Goal: Information Seeking & Learning: Learn about a topic

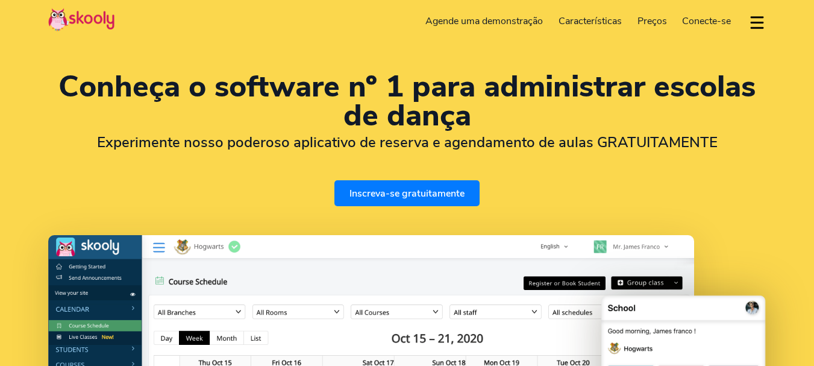
select select "pt"
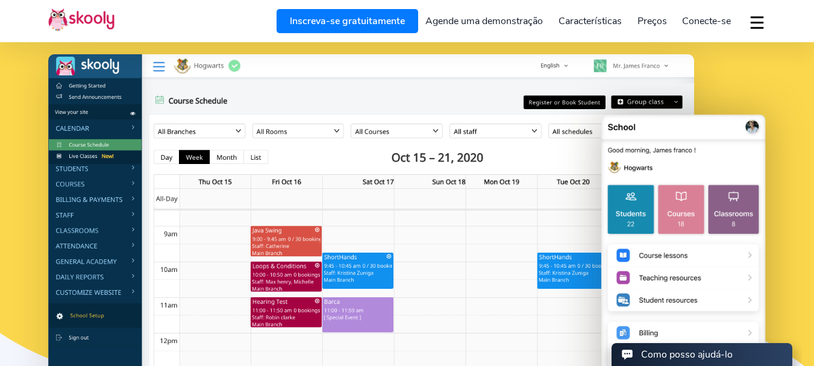
scroll to position [60, 0]
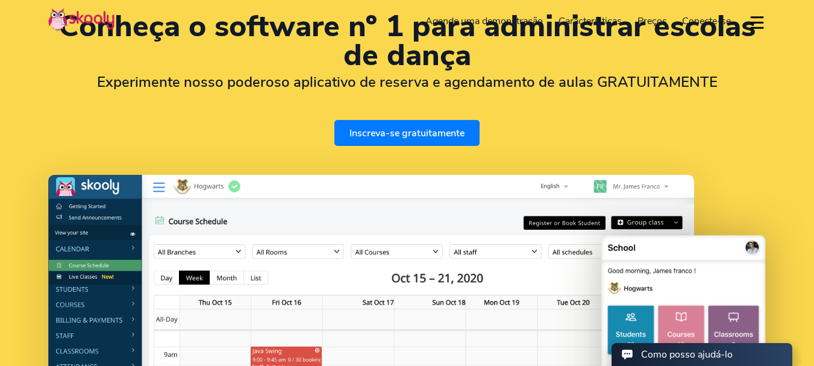
select select "55"
select select "[GEOGRAPHIC_DATA]"
select select "America/Rio_Branco"
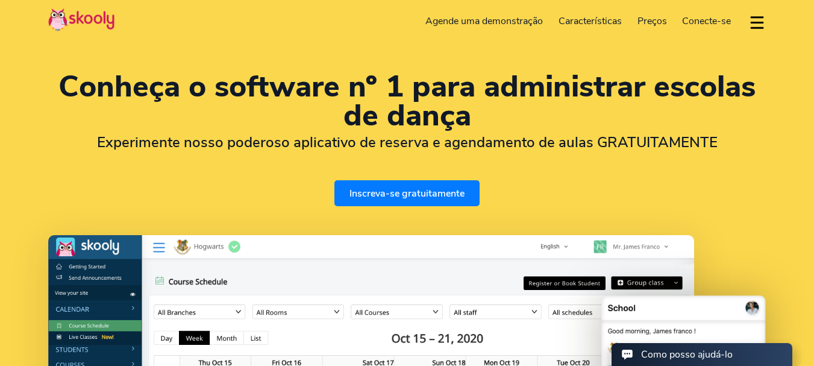
click at [652, 19] on span "Preços" at bounding box center [652, 20] width 30 height 13
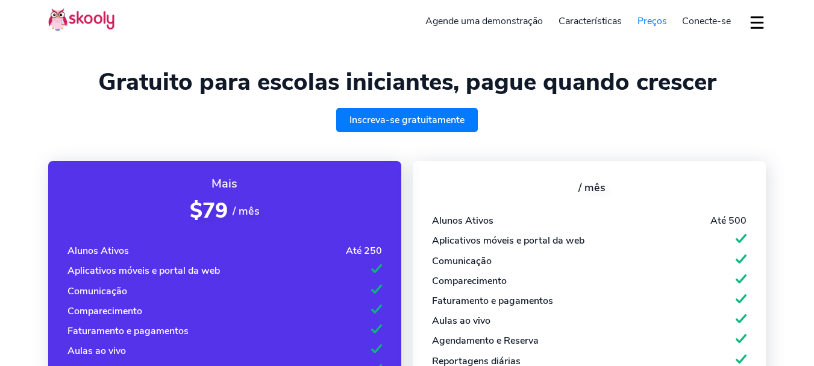
select select "pt"
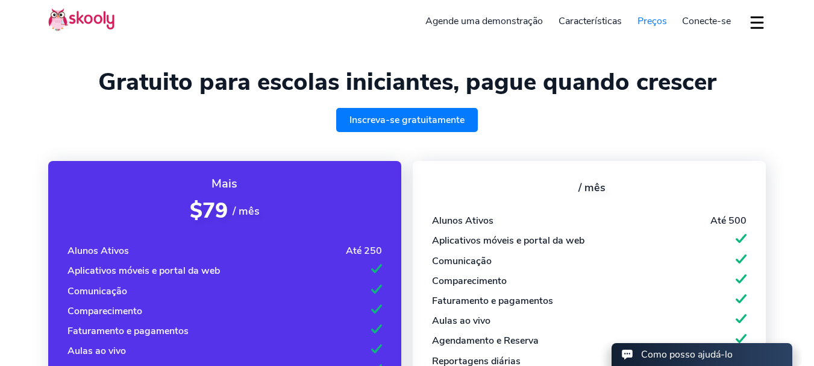
select select "55"
select select "[GEOGRAPHIC_DATA]"
select select "America/Rio_Branco"
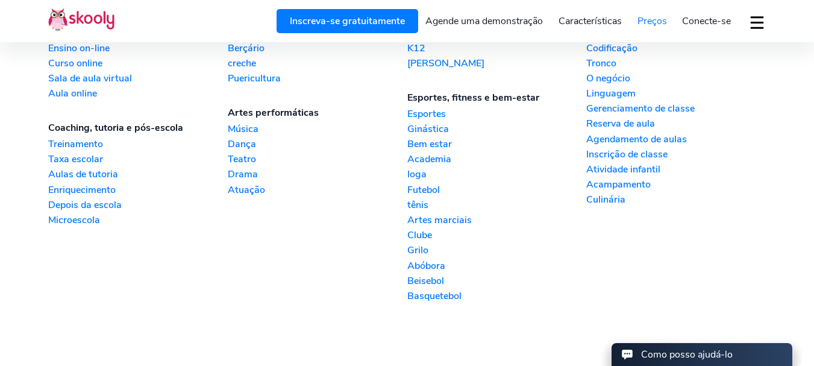
scroll to position [1593, 0]
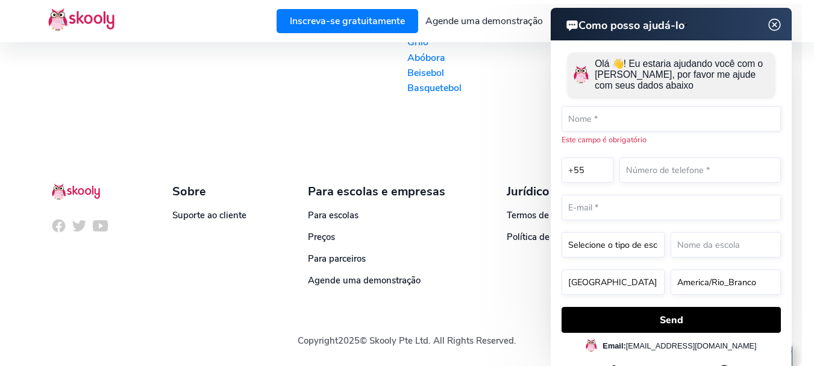
click at [496, 4] on html "Como posso ajudá-lo Como posso ajudá-lo Olá 👋! Eu estaria ajudando você com o S…" at bounding box center [628, 4] width 347 height 0
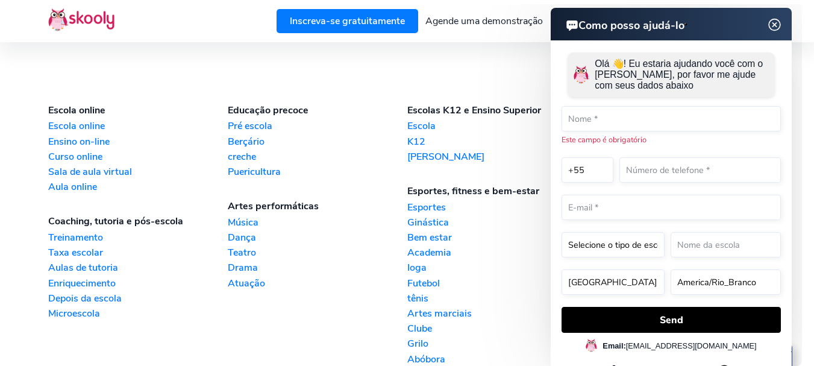
scroll to position [1111, 0]
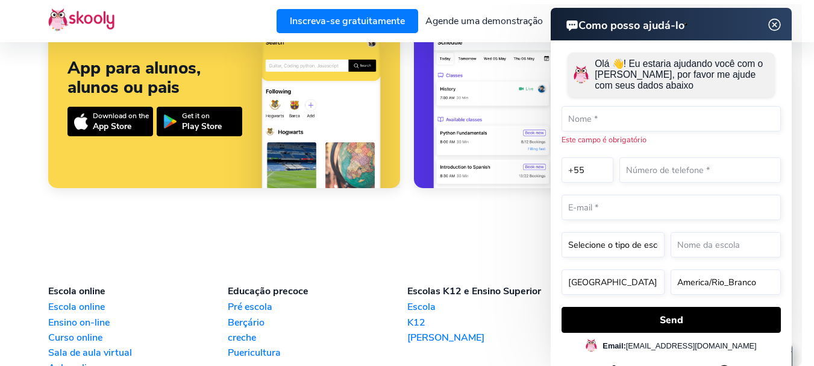
click at [776, 25] on img at bounding box center [774, 24] width 23 height 15
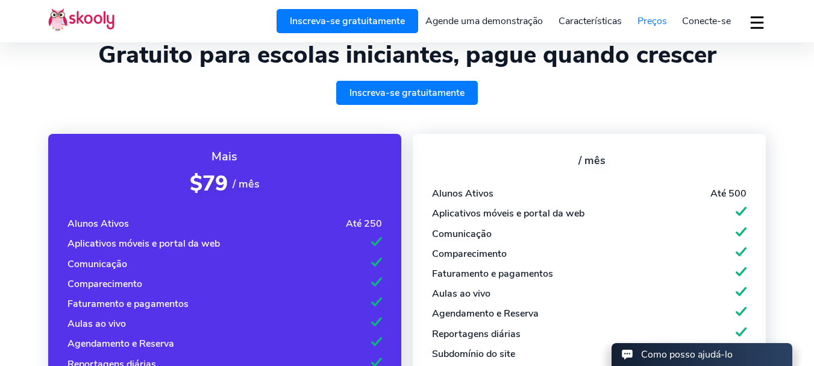
scroll to position [0, 0]
